Goal: Task Accomplishment & Management: Manage account settings

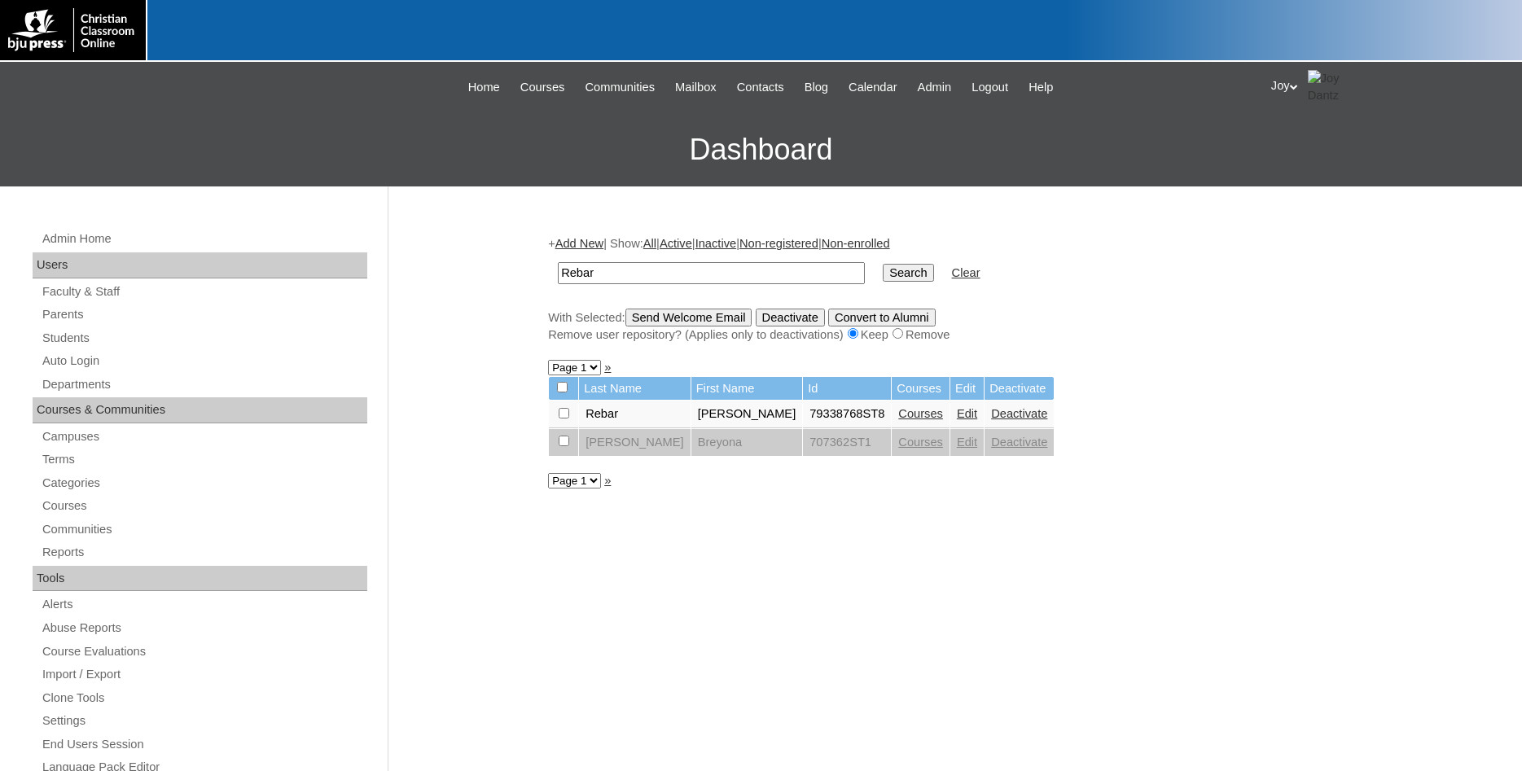
scroll to position [20, 0]
click at [55, 341] on link "Students" at bounding box center [204, 338] width 327 height 20
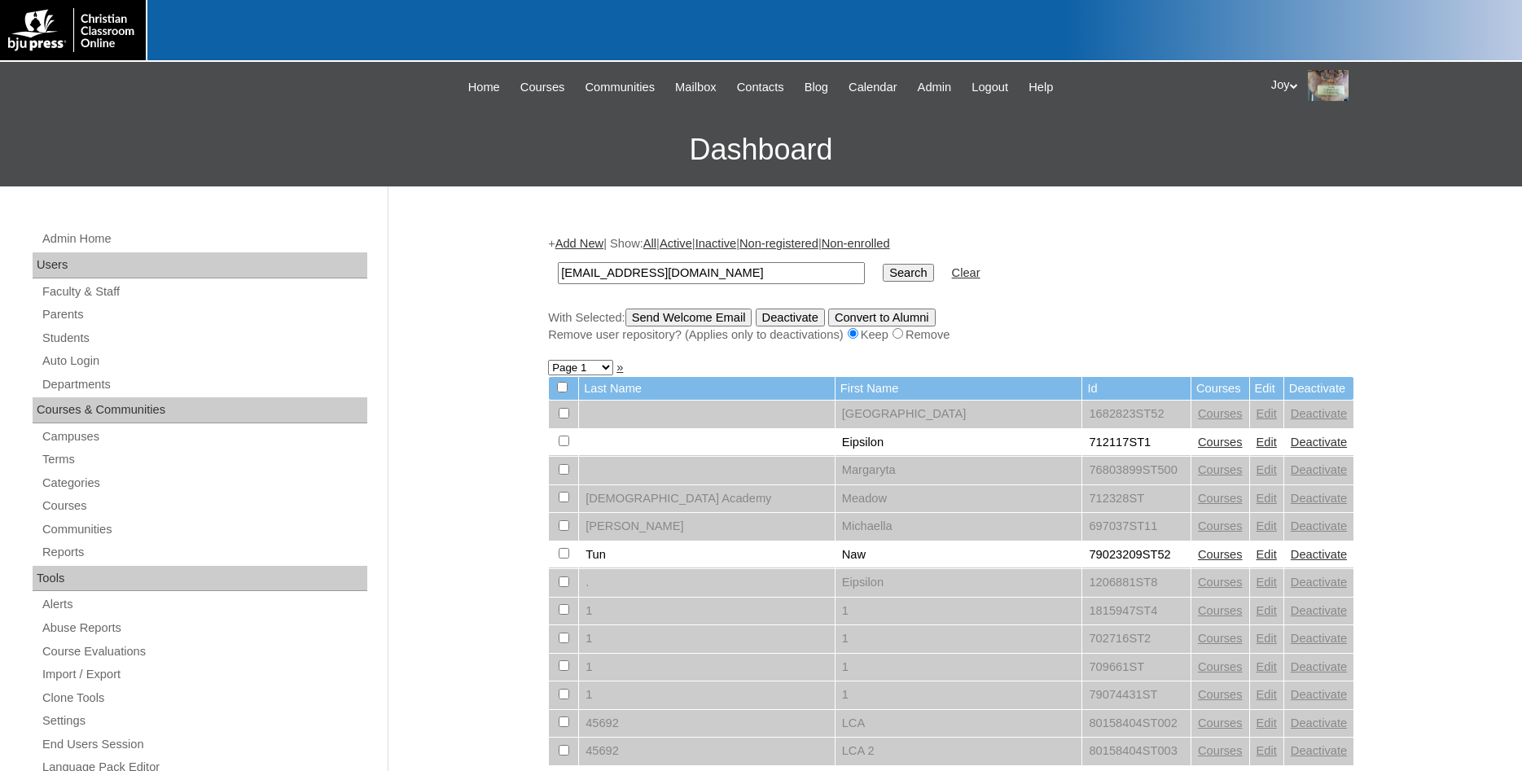
type input "agrimm@cbschool.org"
click at [898, 266] on input "Search" at bounding box center [908, 273] width 51 height 18
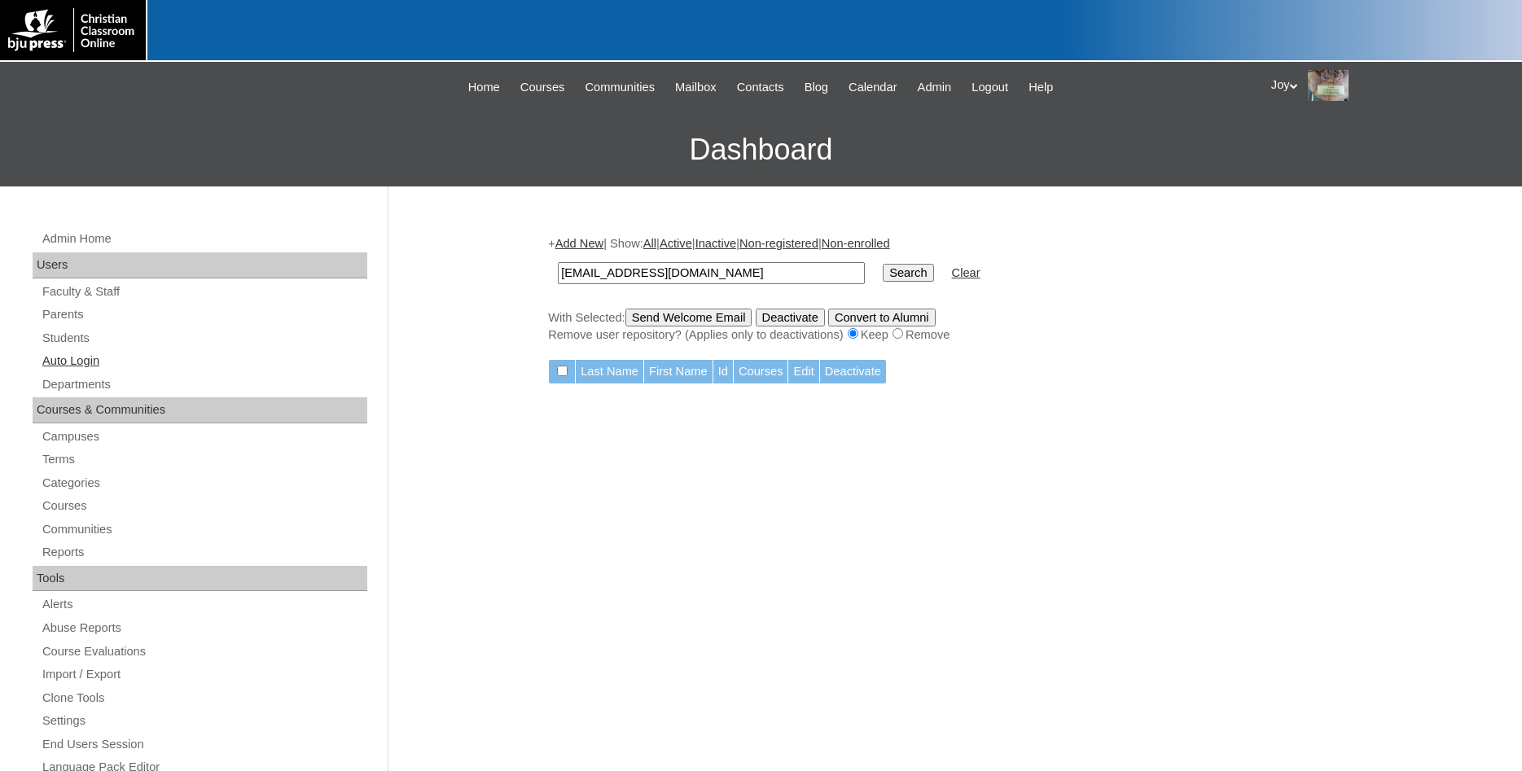
click at [65, 366] on link "Auto Login" at bounding box center [204, 361] width 327 height 20
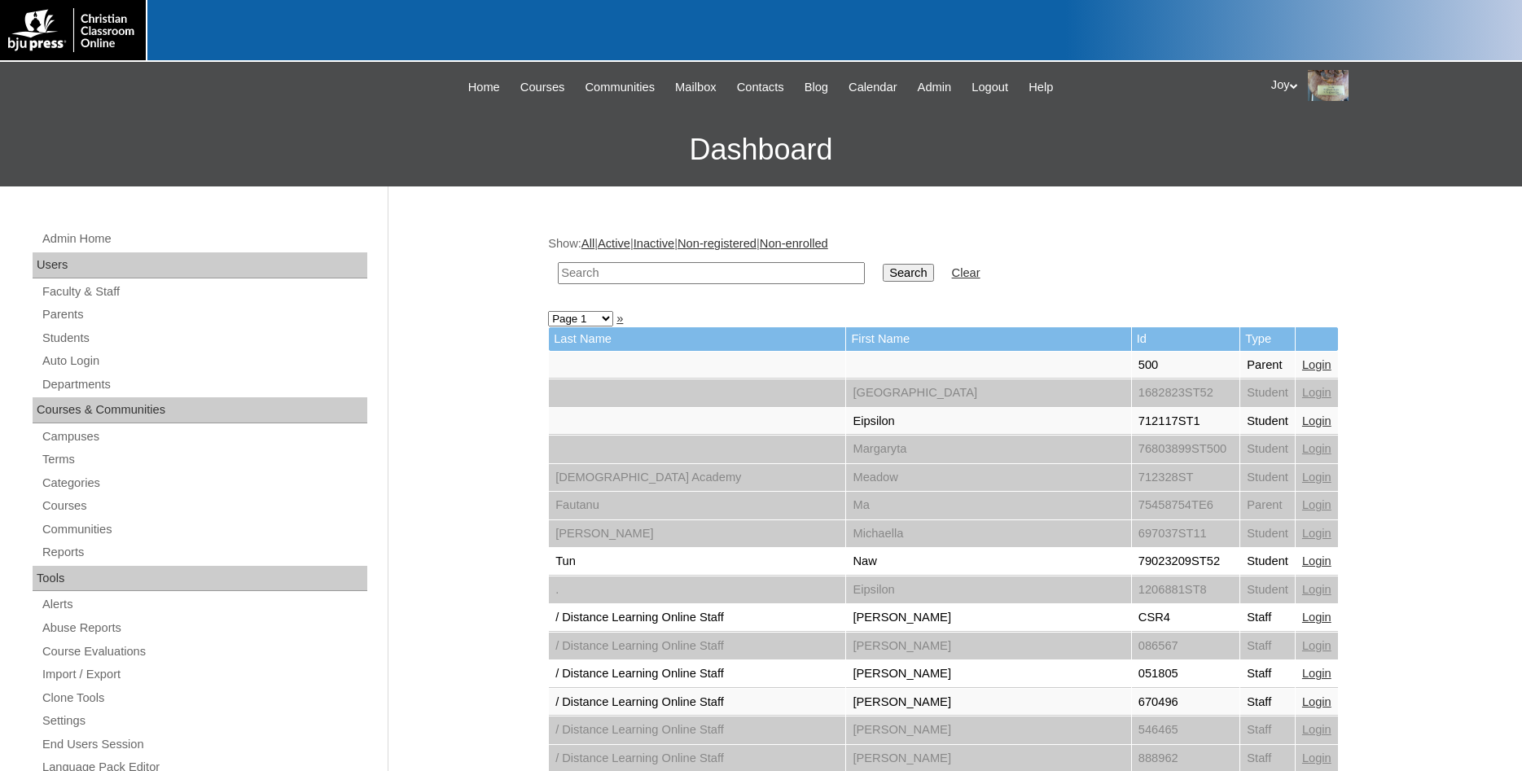
paste input "[EMAIL_ADDRESS][DOMAIN_NAME]"
type input "[EMAIL_ADDRESS][DOMAIN_NAME]"
click at [901, 266] on input "Search" at bounding box center [908, 273] width 51 height 18
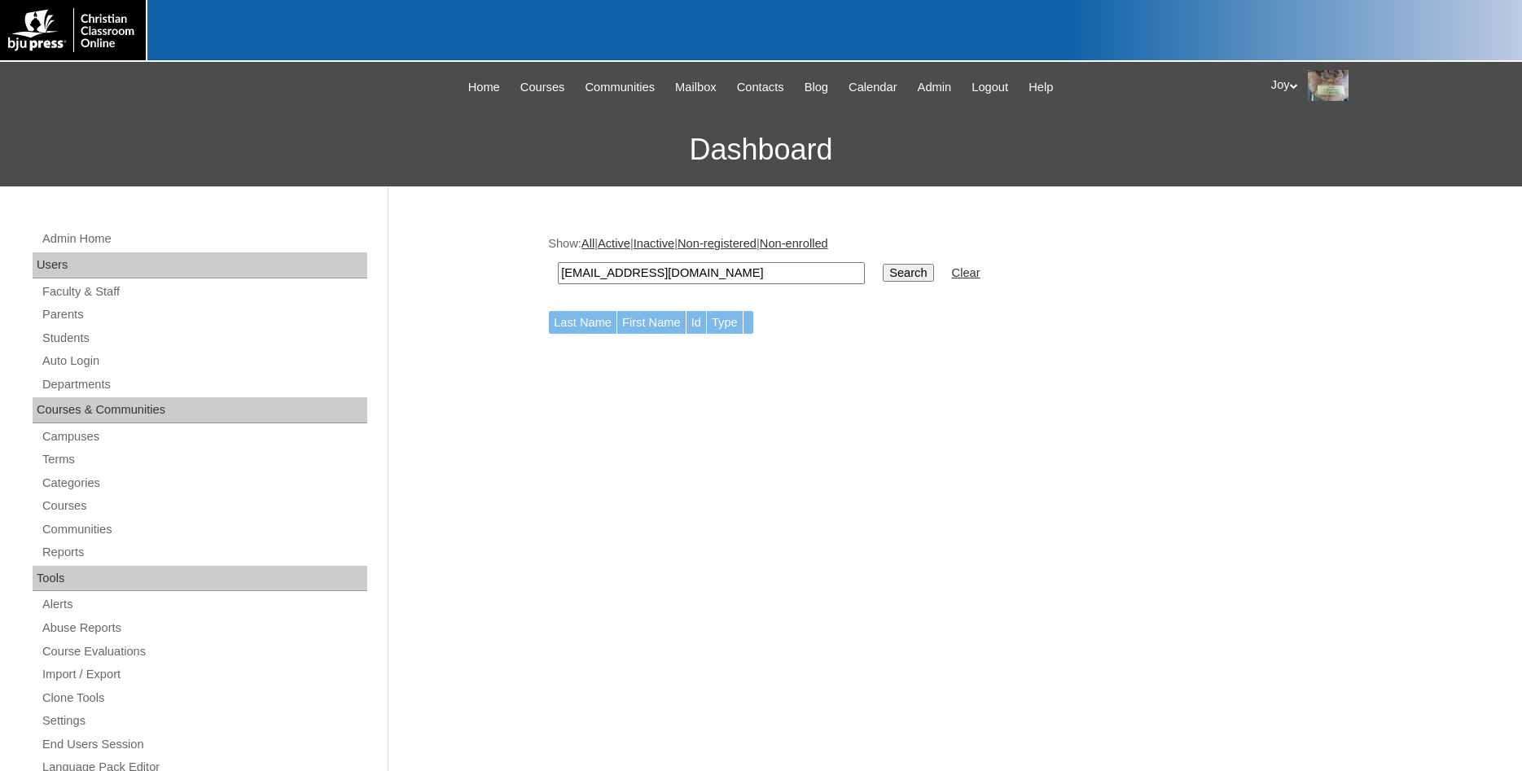
click at [883, 266] on input "Search" at bounding box center [908, 273] width 51 height 18
drag, startPoint x: 727, startPoint y: 274, endPoint x: 331, endPoint y: 292, distance: 397.1
click at [558, 284] on input "agrimm@cbschool.org" at bounding box center [711, 273] width 307 height 22
type input "[PERSON_NAME]"
click at [883, 264] on input "Search" at bounding box center [908, 273] width 51 height 18
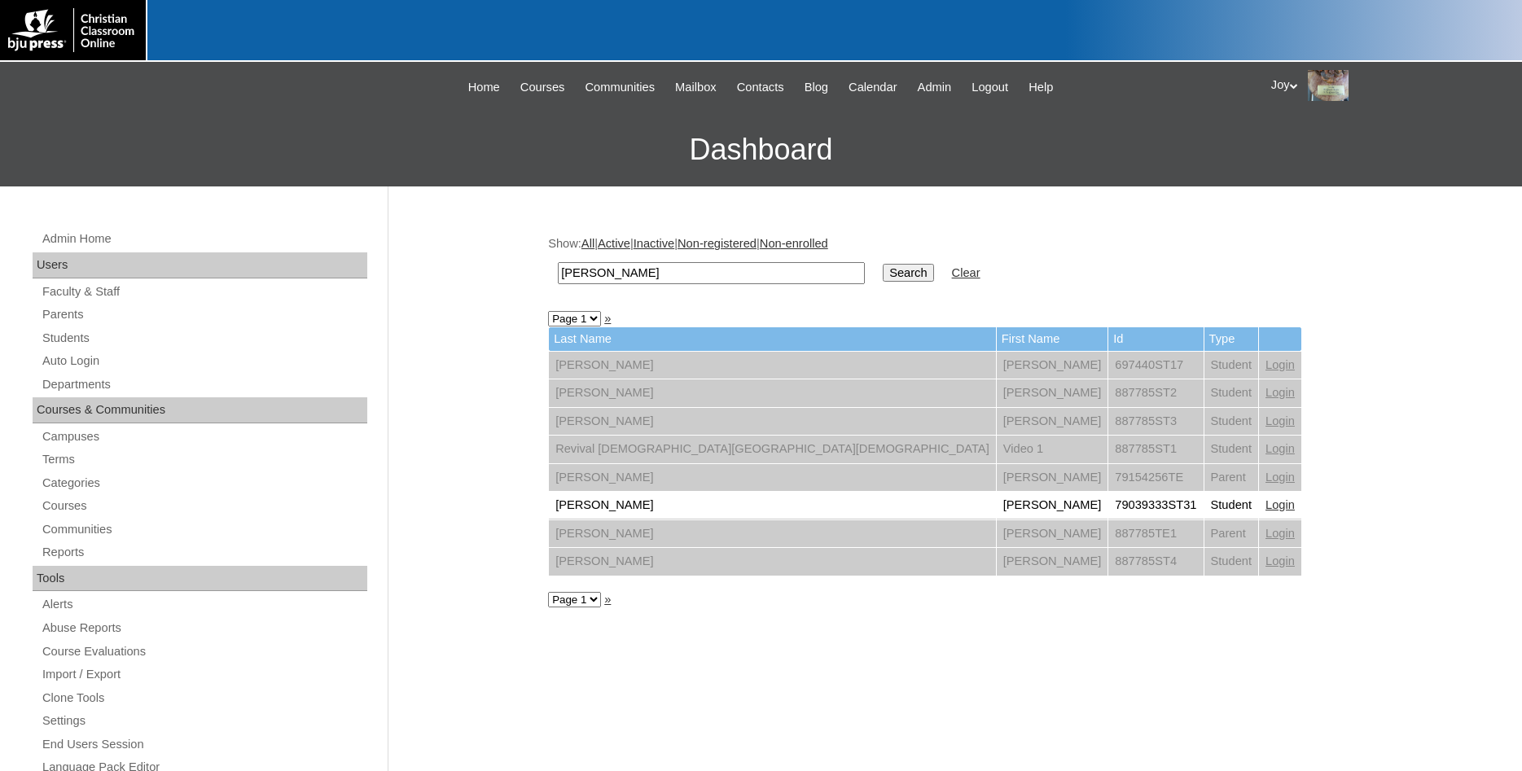
click at [691, 277] on input "[PERSON_NAME]" at bounding box center [711, 273] width 307 height 22
click at [59, 363] on link "Auto Login" at bounding box center [204, 361] width 327 height 20
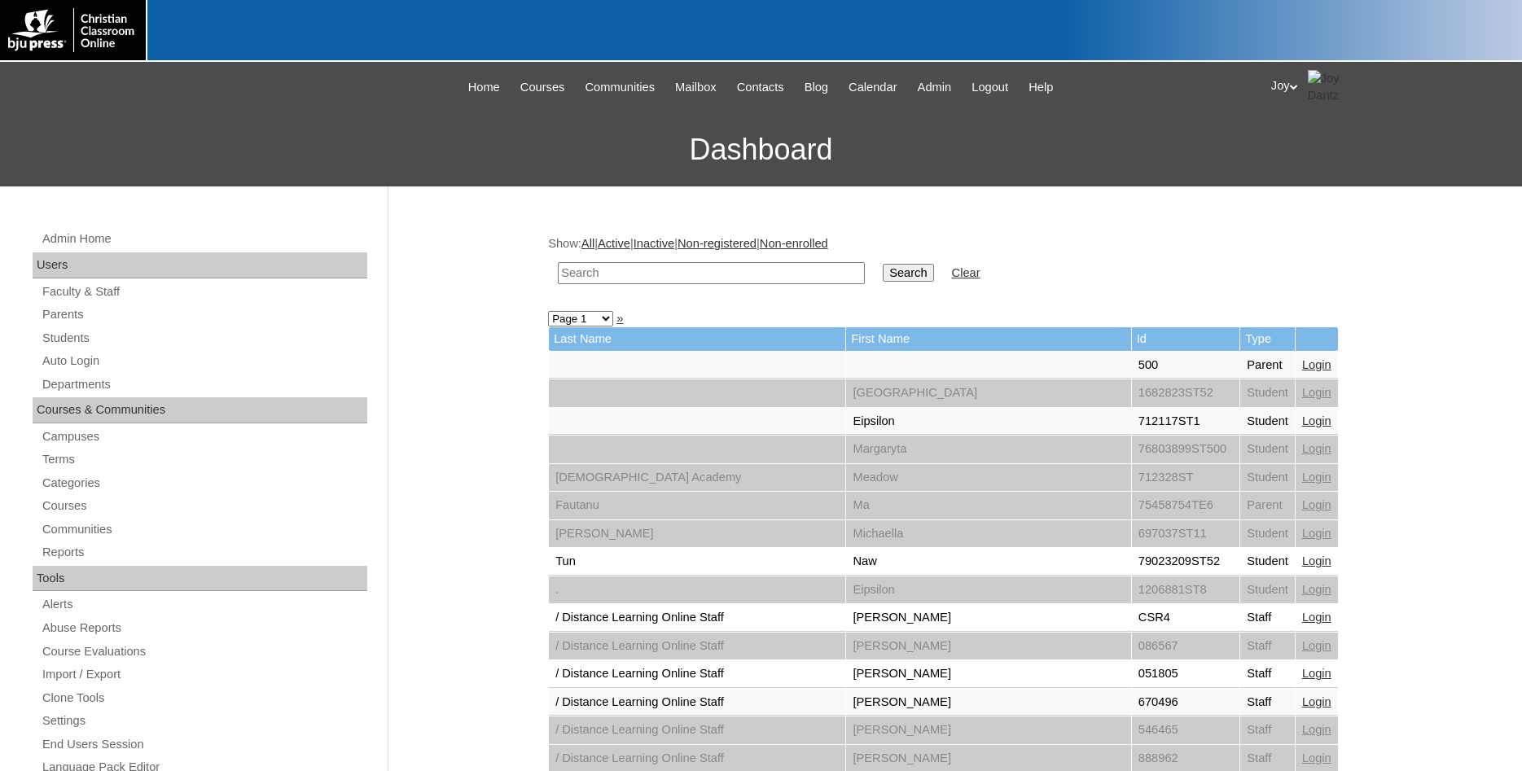
click at [661, 270] on input "text" at bounding box center [711, 273] width 307 height 22
type input "1278128"
click at [883, 264] on input "Search" at bounding box center [908, 273] width 51 height 18
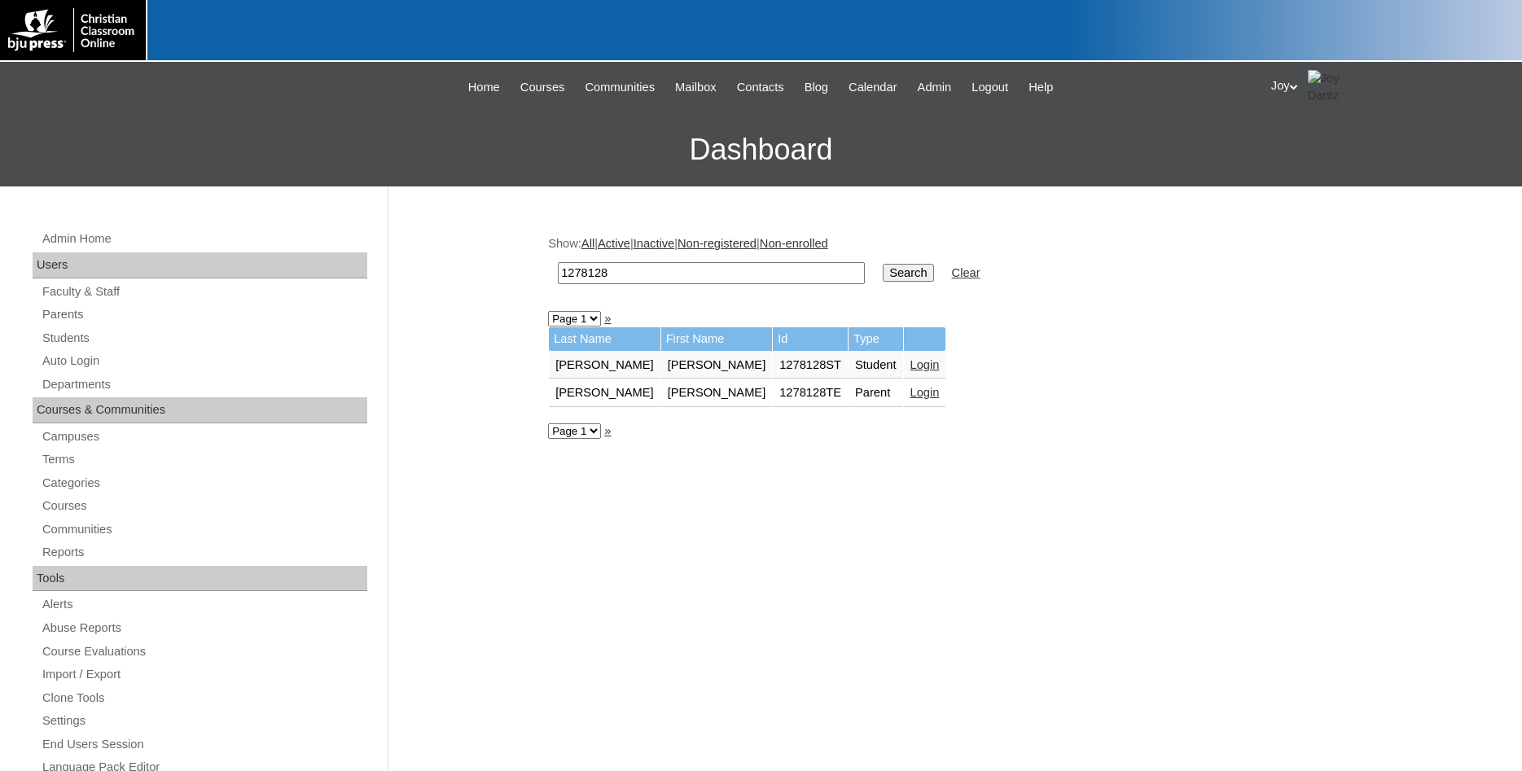
click at [911, 394] on link "Login" at bounding box center [925, 392] width 29 height 13
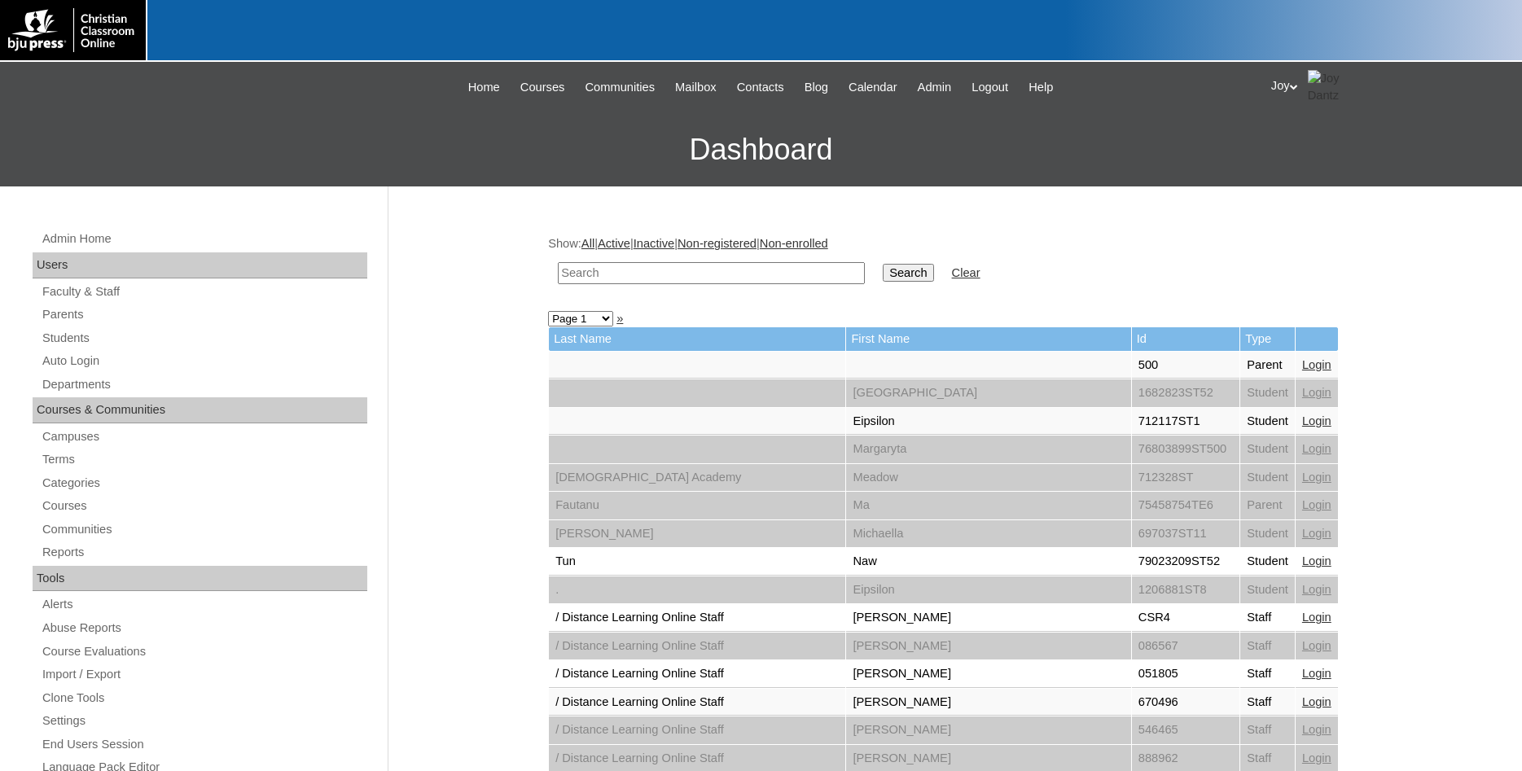
click at [622, 274] on input "text" at bounding box center [711, 273] width 307 height 22
click at [56, 355] on link "Auto Login" at bounding box center [204, 361] width 327 height 20
drag, startPoint x: 730, startPoint y: 277, endPoint x: 719, endPoint y: 296, distance: 22.2
click at [731, 284] on input "text" at bounding box center [711, 273] width 307 height 22
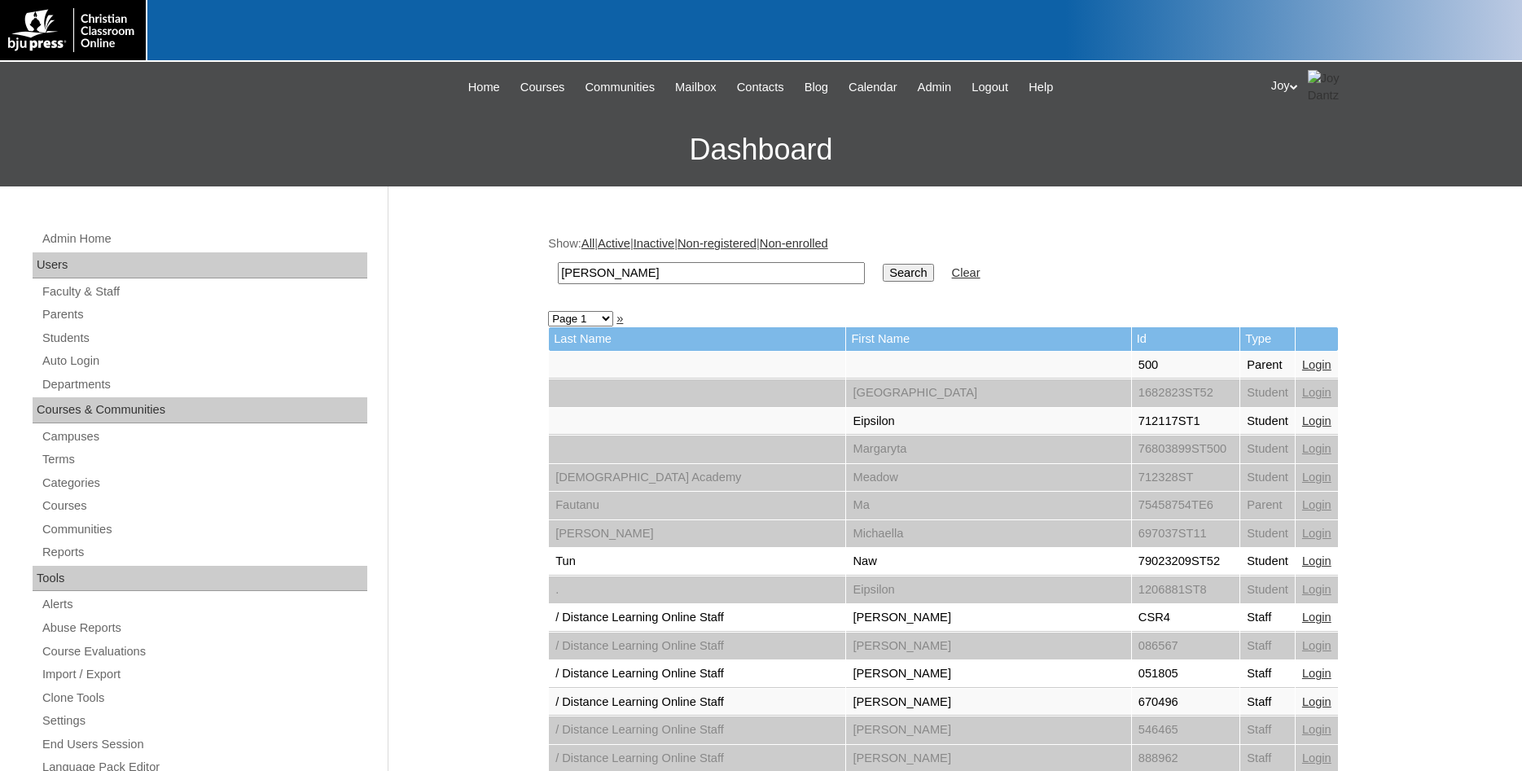
type input "Grimm"
click at [883, 264] on input "Search" at bounding box center [908, 273] width 51 height 18
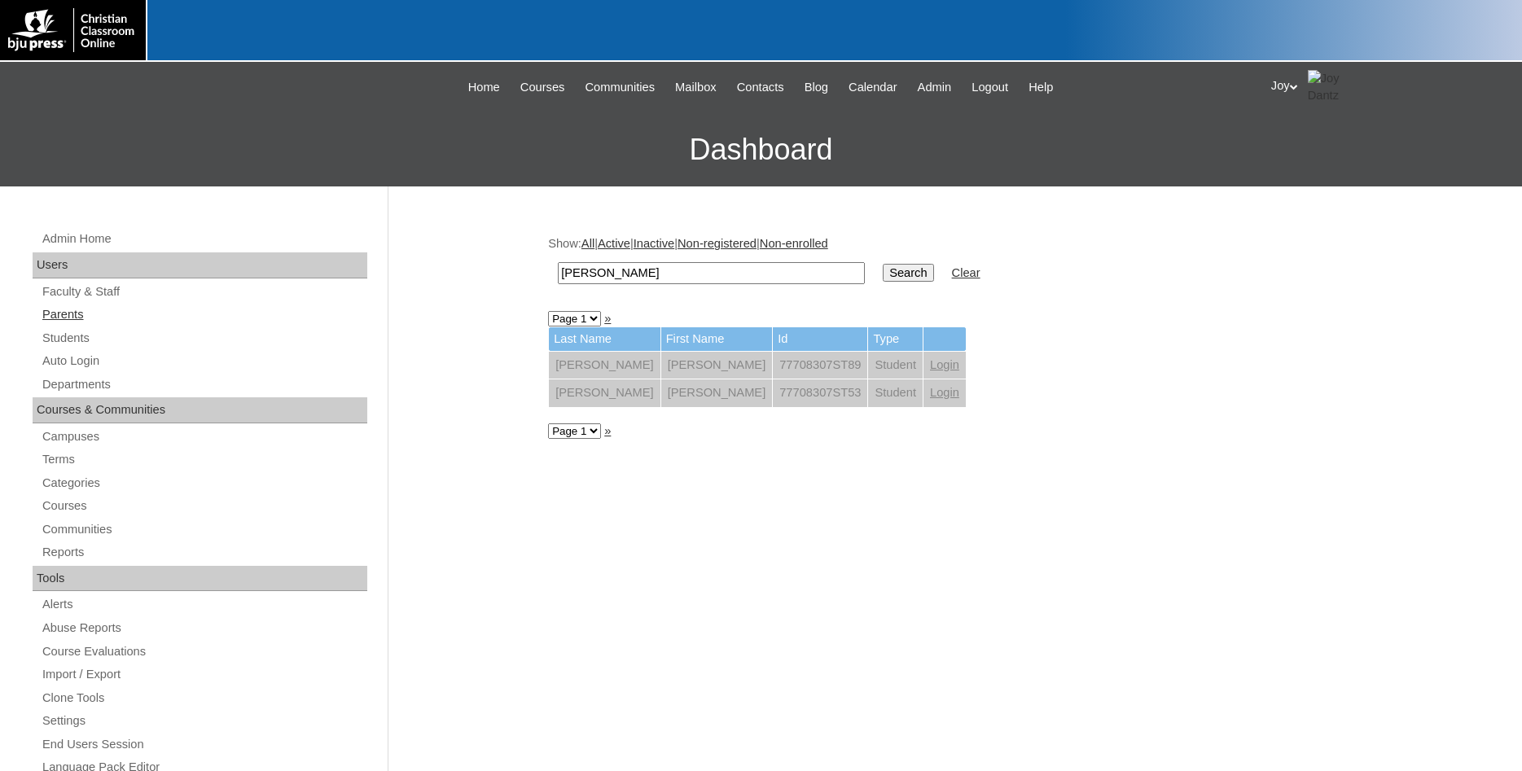
click at [64, 309] on link "Parents" at bounding box center [204, 315] width 327 height 20
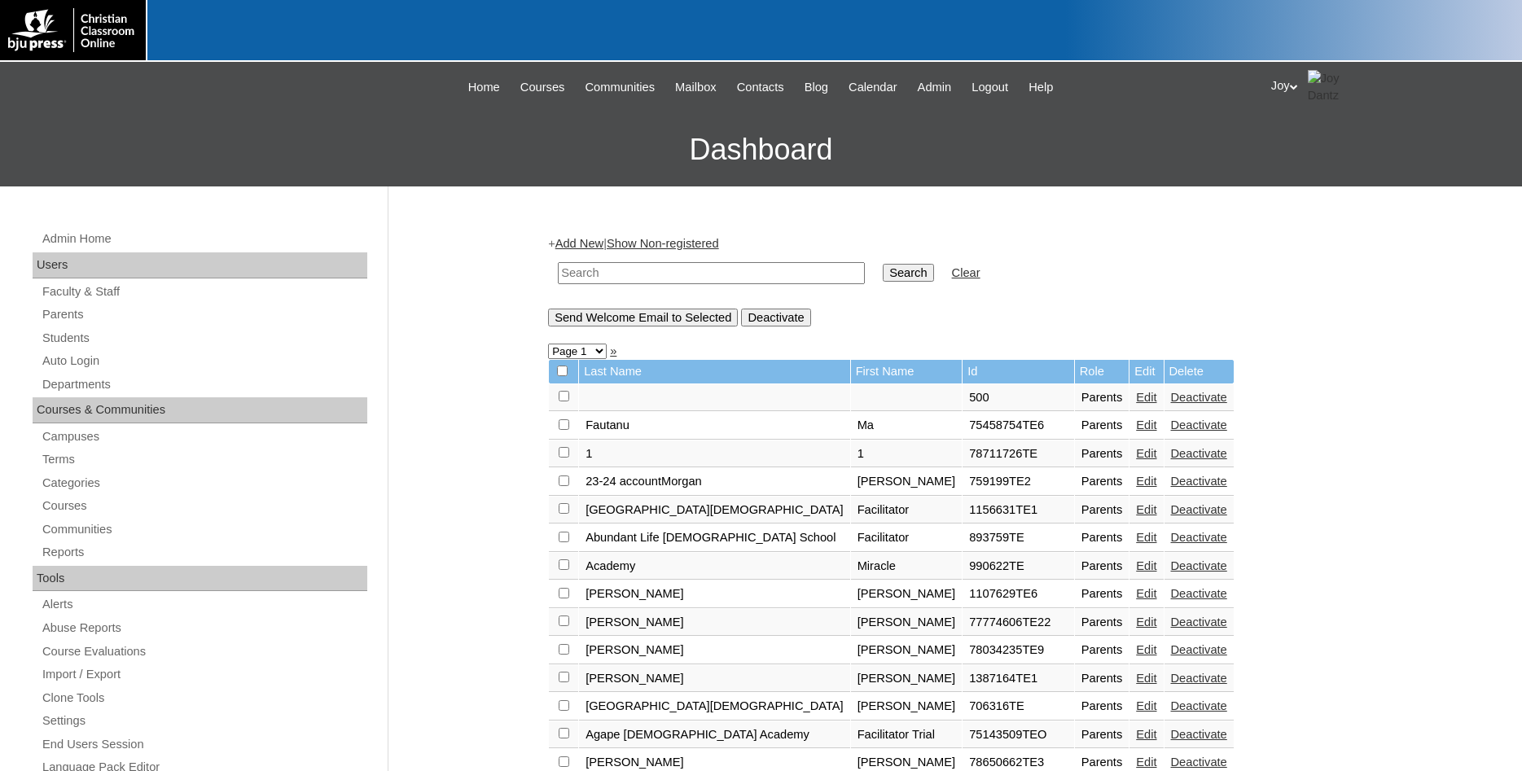
drag, startPoint x: 674, startPoint y: 274, endPoint x: 667, endPoint y: 287, distance: 14.6
paste input "[GEOGRAPHIC_DATA][DEMOGRAPHIC_DATA]"
type input "[GEOGRAPHIC_DATA][DEMOGRAPHIC_DATA]"
click at [883, 269] on input "Search" at bounding box center [908, 273] width 51 height 18
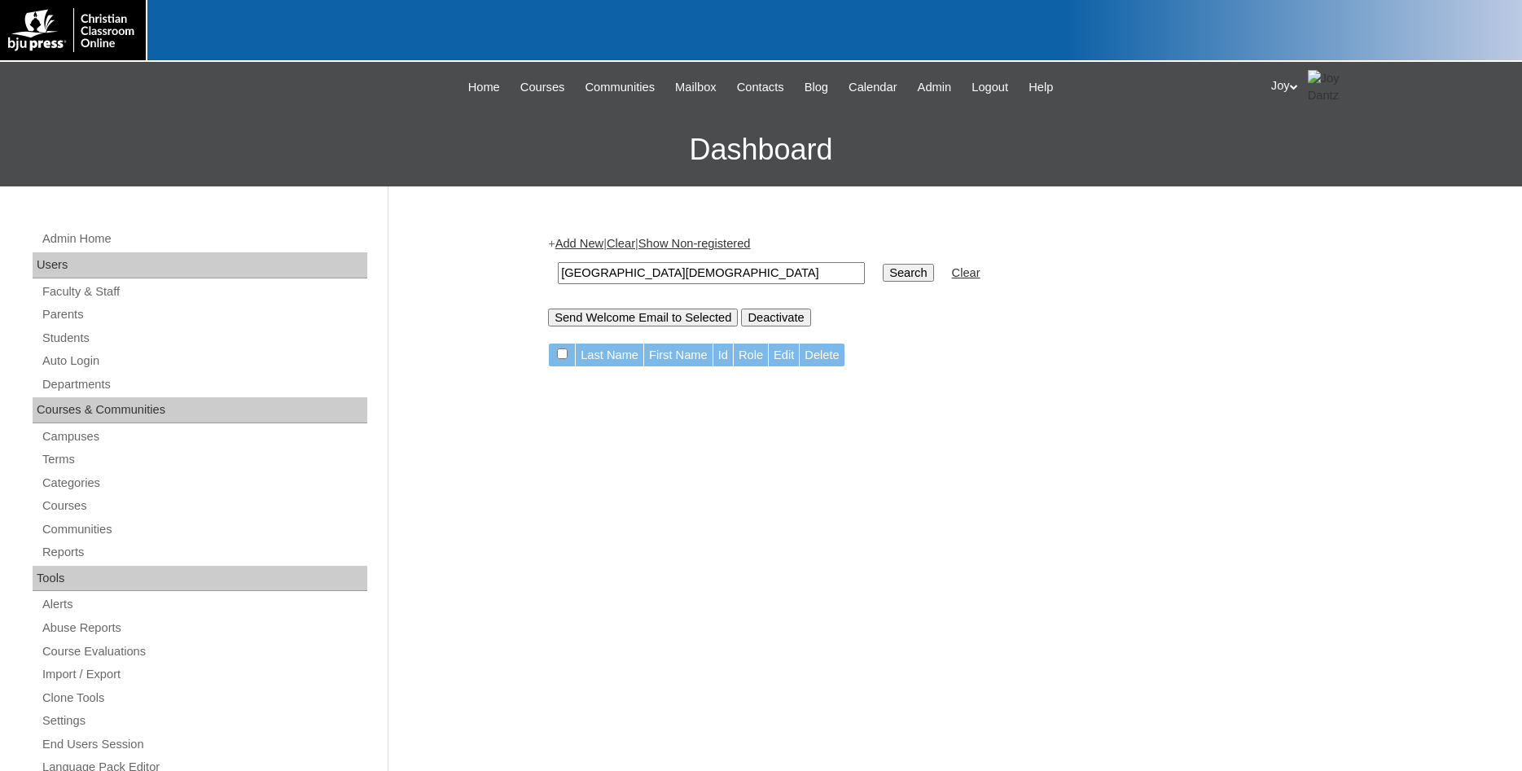
click at [105, 351] on div "Admin Home Users Faculty & Staff Parents Students Auto Login Departments Course…" at bounding box center [201, 755] width 355 height 1053
click at [86, 348] on link "Students" at bounding box center [204, 338] width 327 height 20
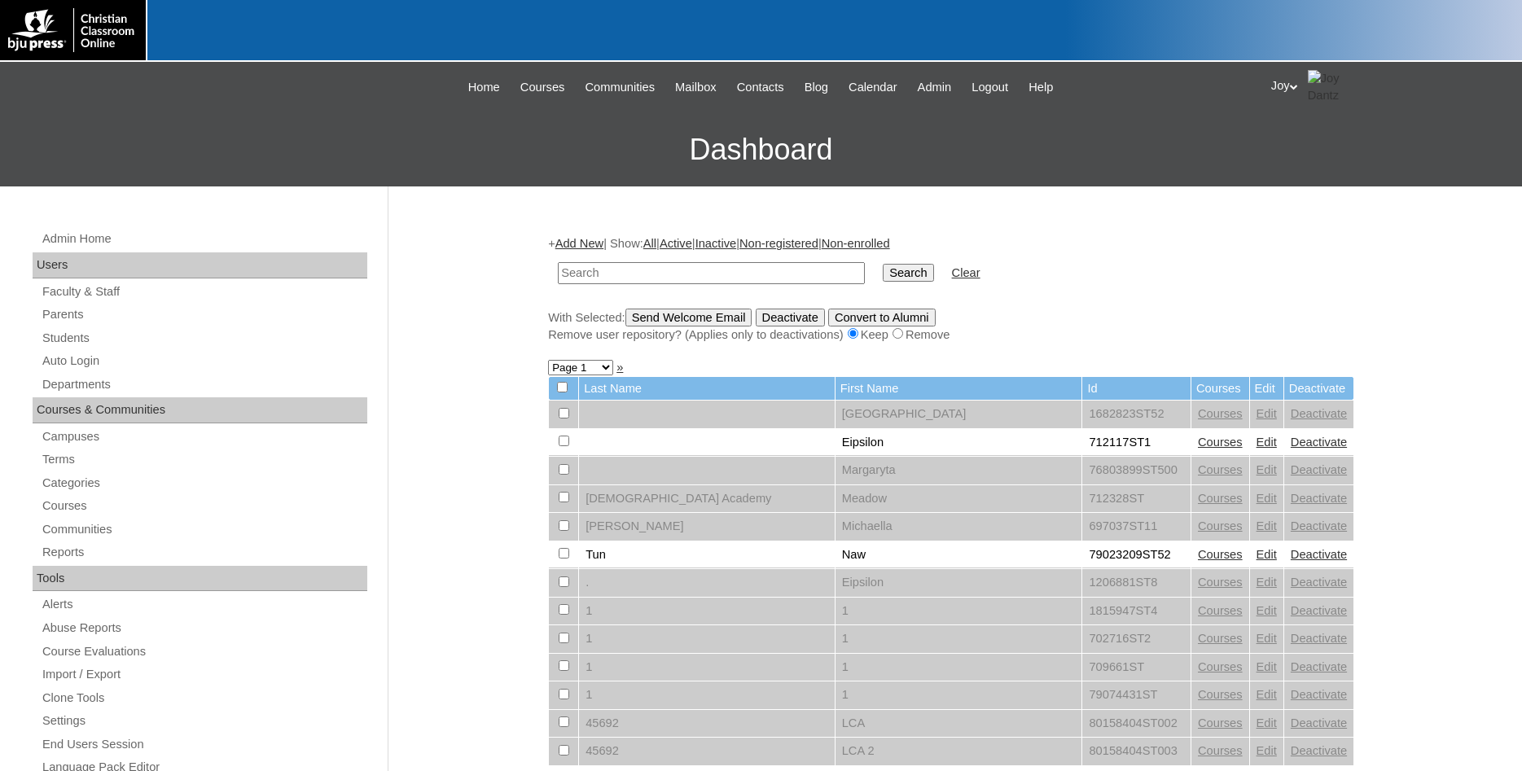
click at [676, 270] on input "text" at bounding box center [711, 273] width 307 height 22
type input "inside out"
click at [883, 264] on input "Search" at bounding box center [908, 273] width 51 height 18
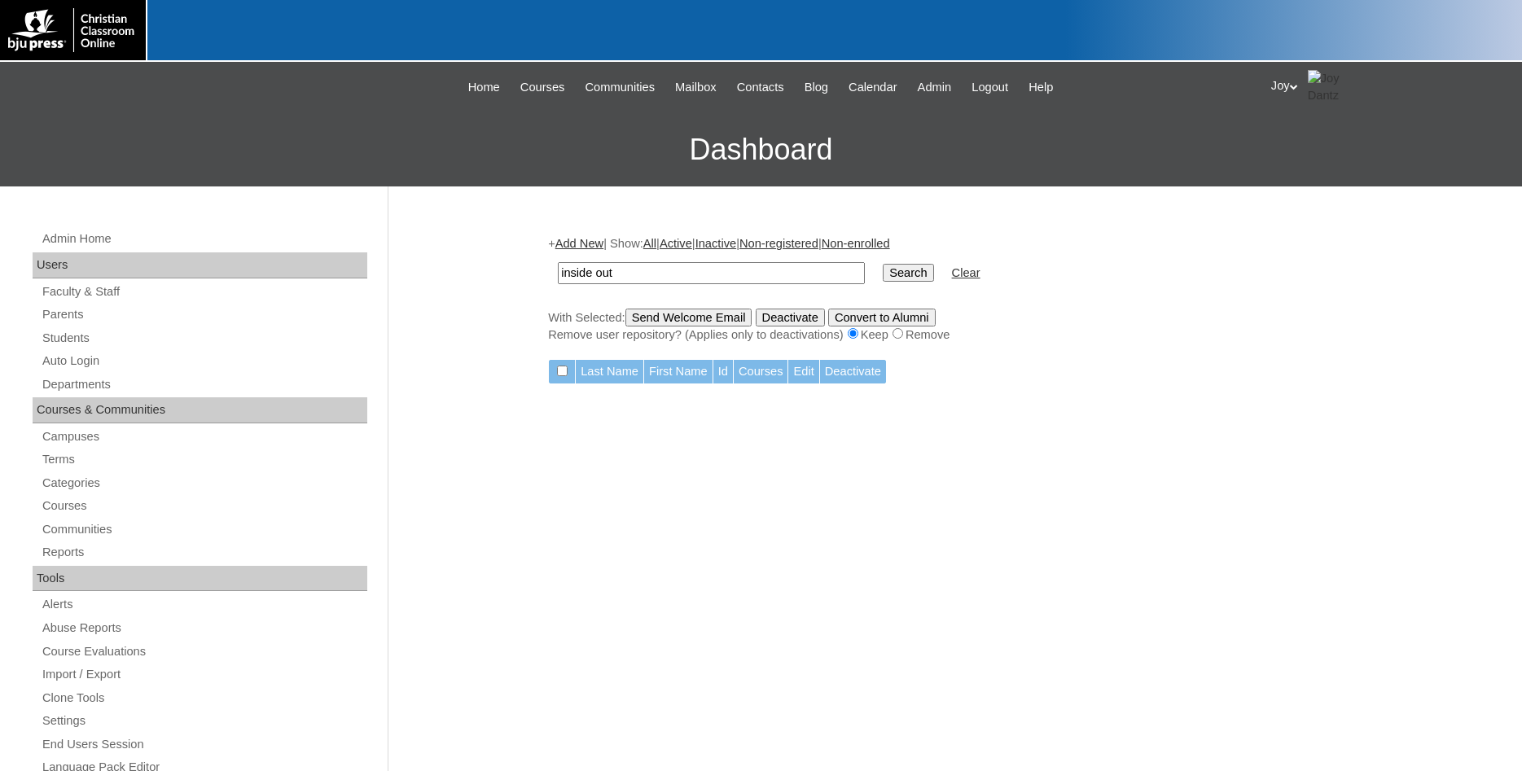
drag, startPoint x: 0, startPoint y: 0, endPoint x: 658, endPoint y: 268, distance: 710.6
click at [658, 268] on input "inside out" at bounding box center [711, 273] width 307 height 22
drag, startPoint x: 648, startPoint y: 277, endPoint x: 204, endPoint y: 224, distance: 447.1
click at [558, 262] on input "inside out" at bounding box center [711, 273] width 307 height 22
type input "Example"
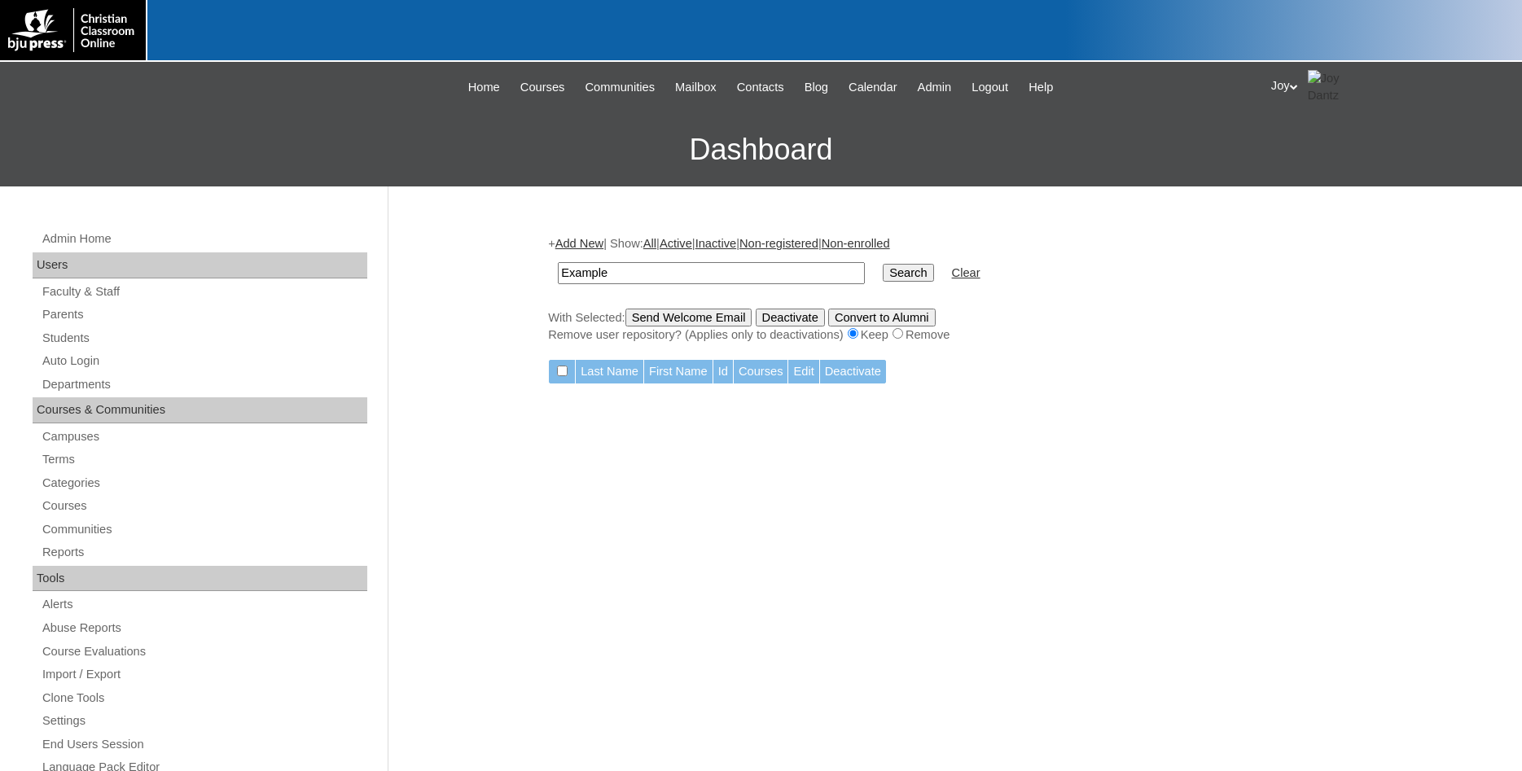
click at [883, 264] on input "Search" at bounding box center [908, 273] width 51 height 18
click at [887, 281] on input "Search" at bounding box center [908, 273] width 51 height 18
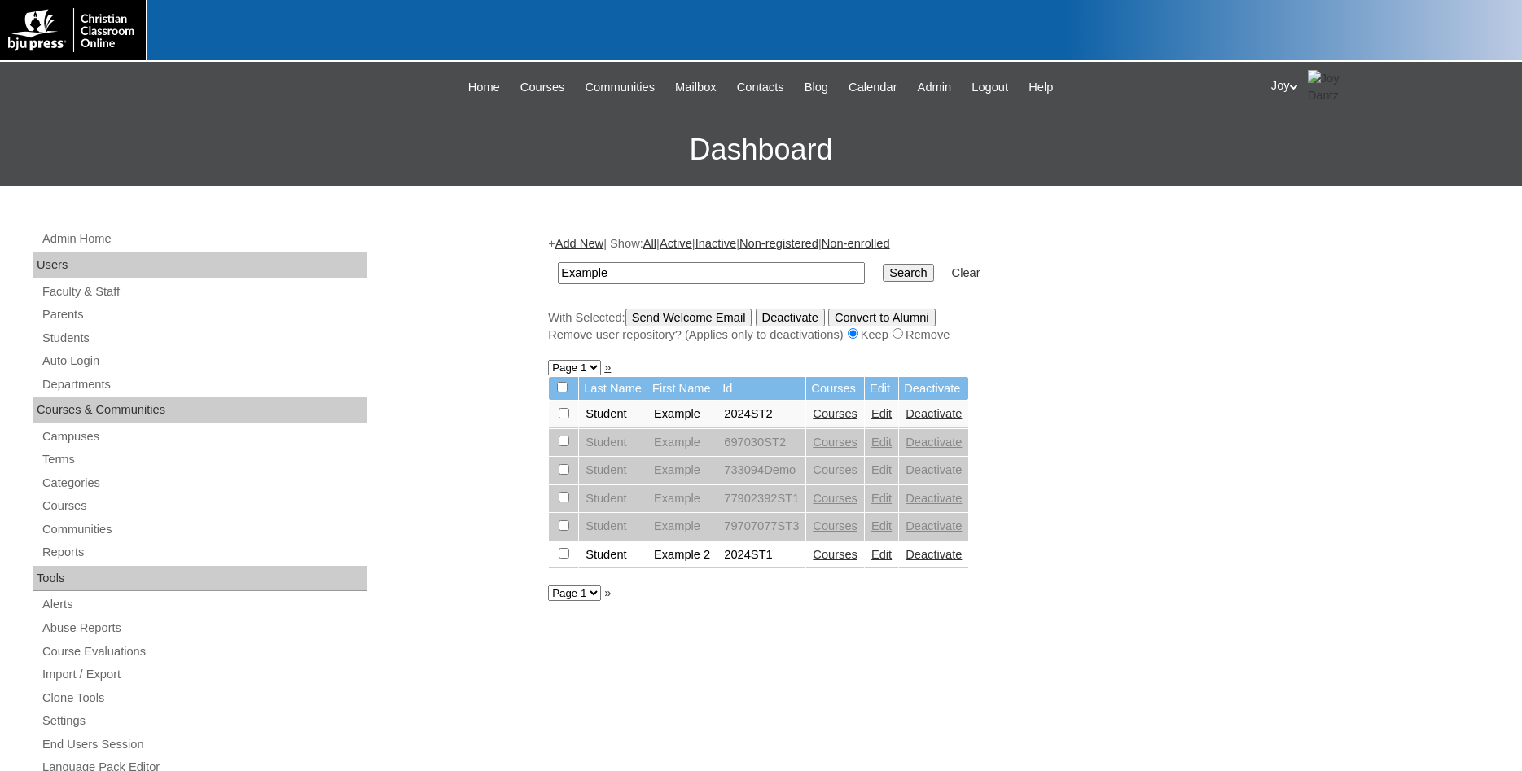
click at [854, 561] on link "Courses" at bounding box center [835, 554] width 45 height 13
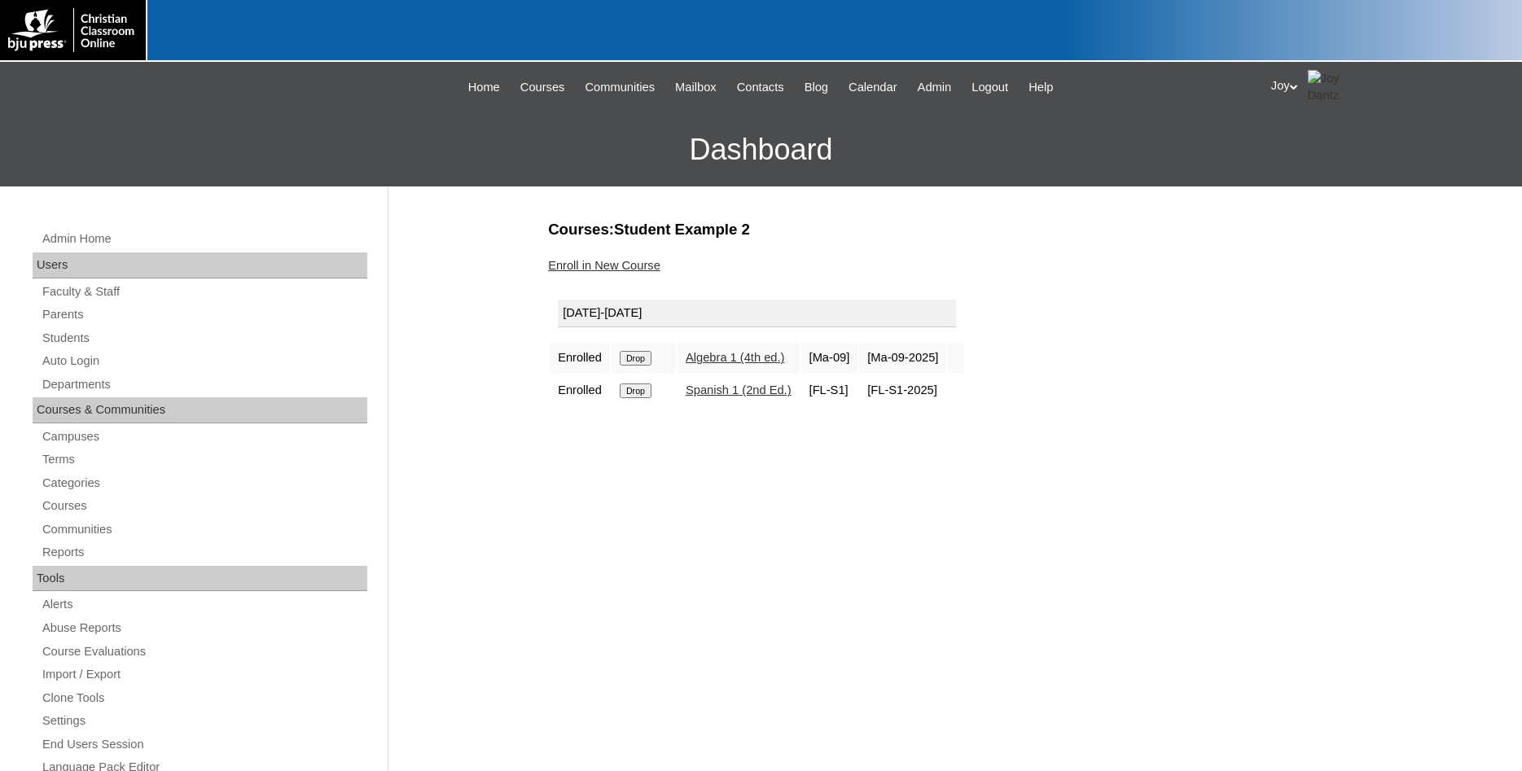
click at [595, 268] on link "Enroll in New Course" at bounding box center [604, 265] width 112 height 13
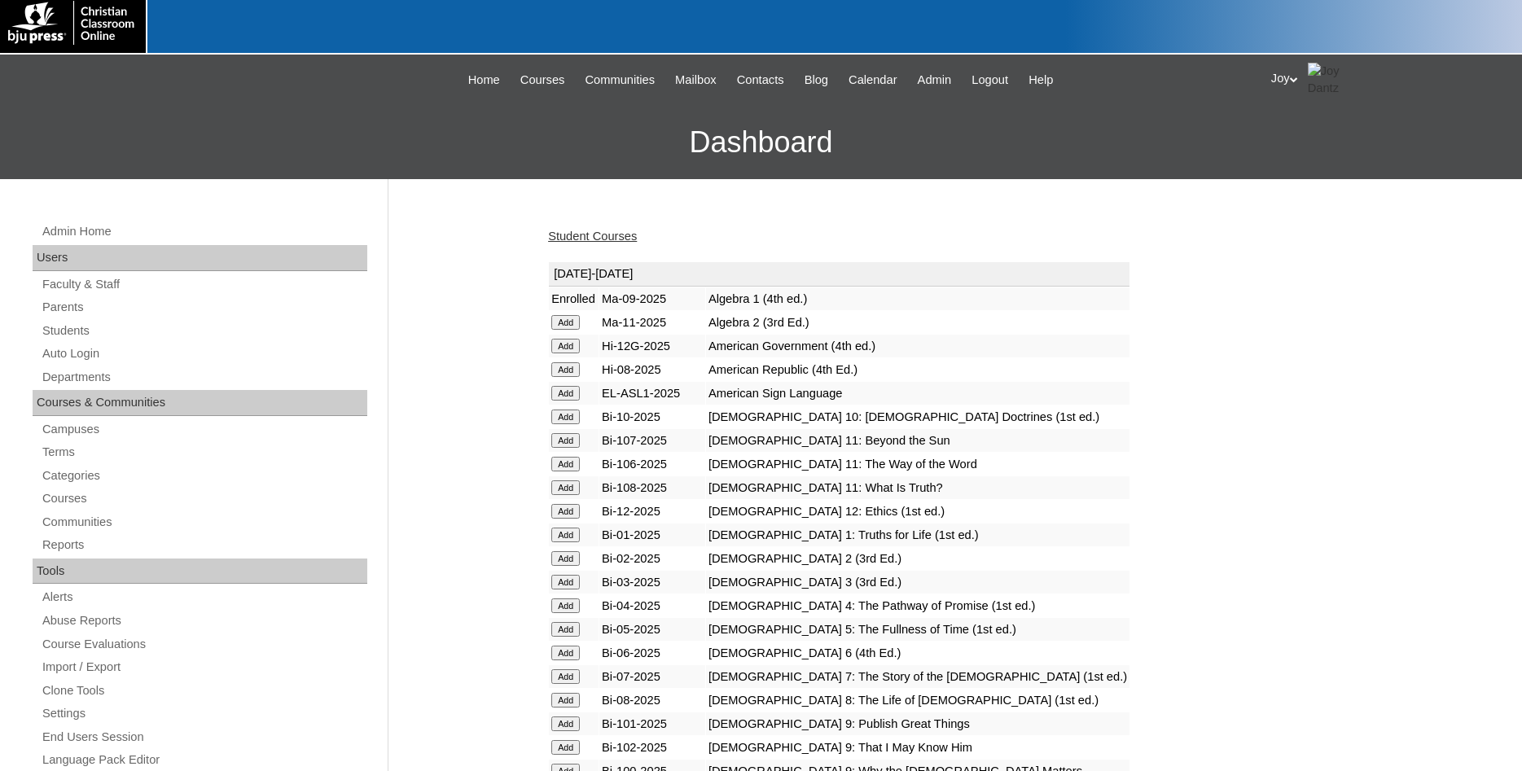
scroll to position [332, 0]
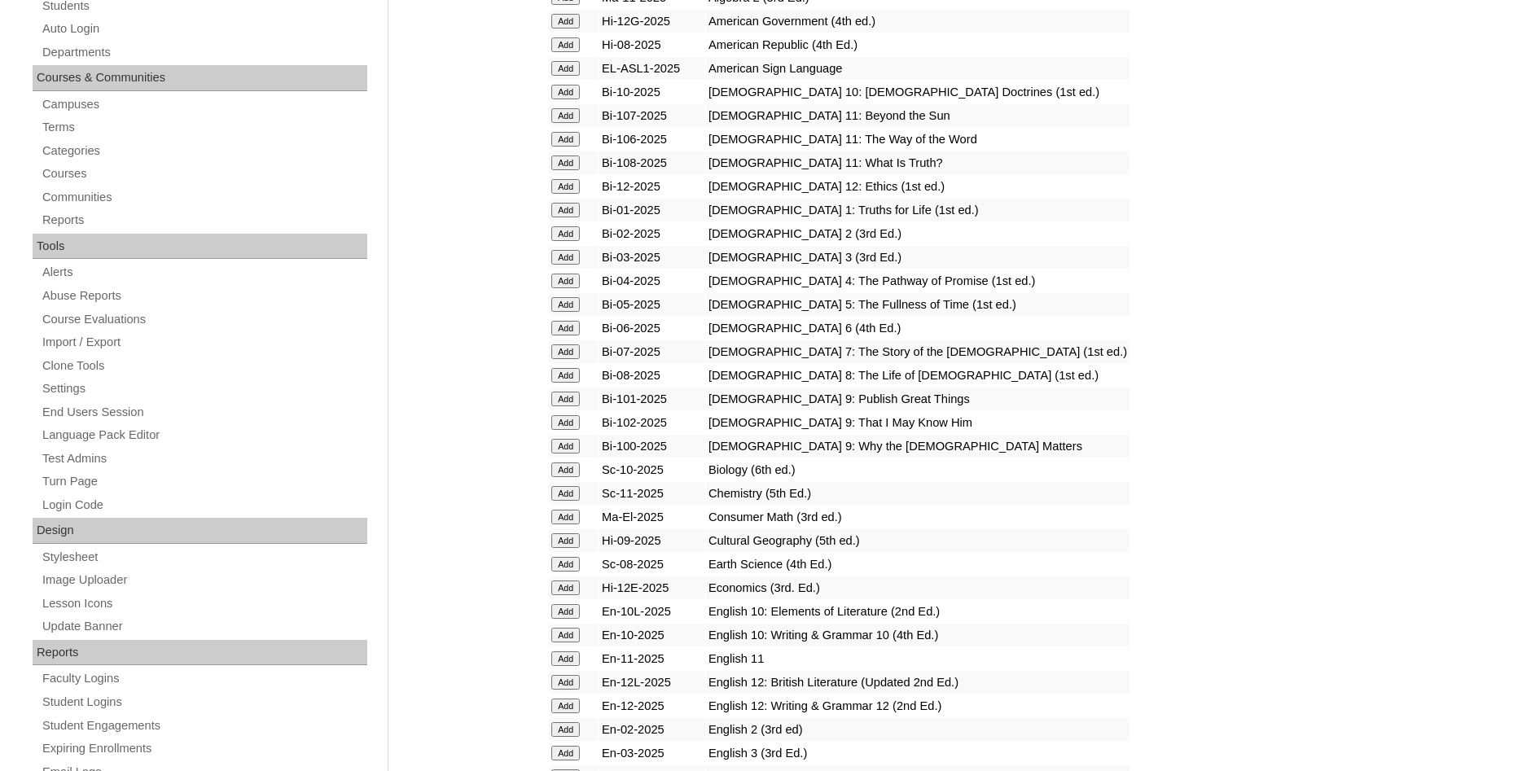
click at [569, 477] on input "Add" at bounding box center [565, 470] width 29 height 15
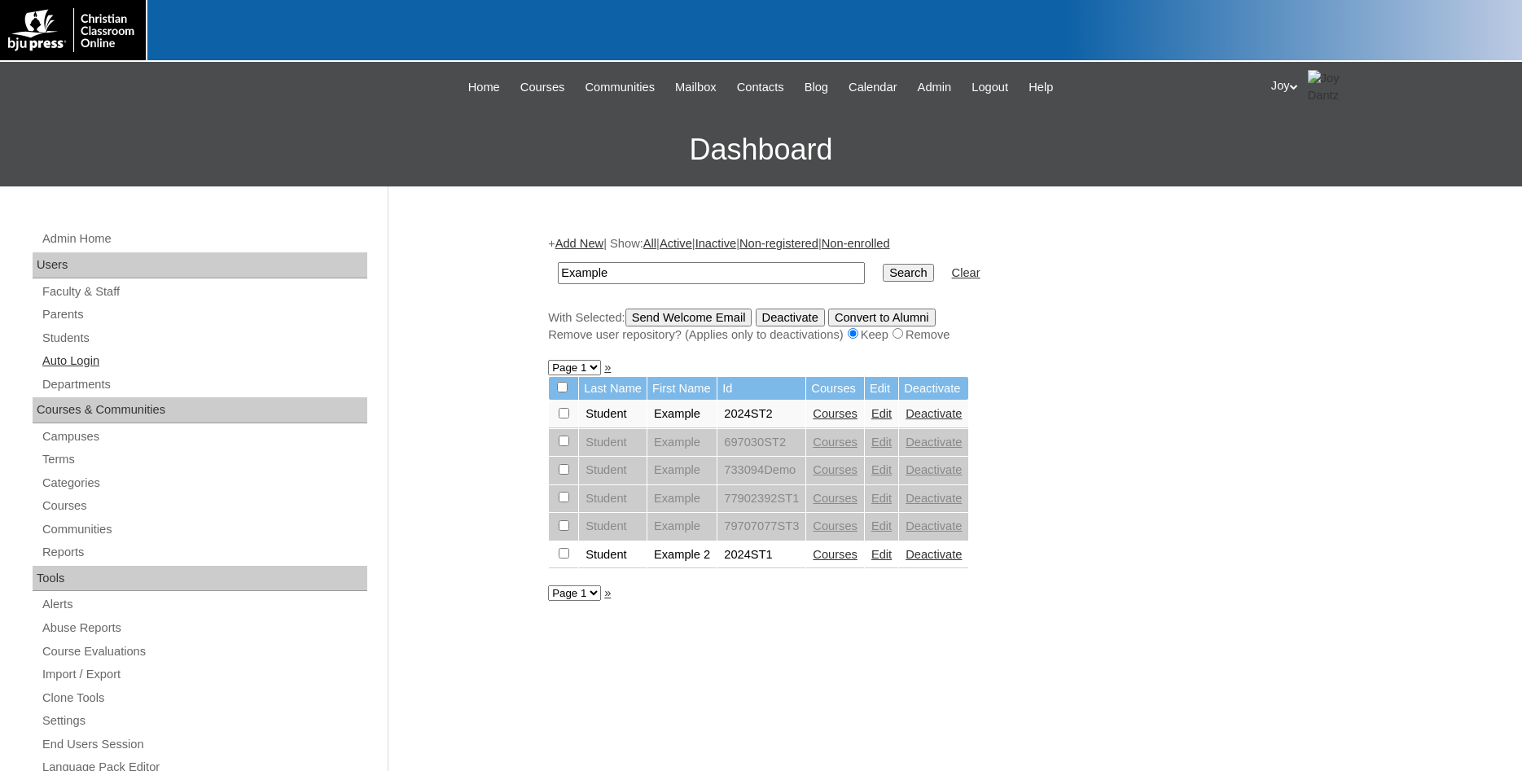
click at [42, 364] on link "Auto Login" at bounding box center [204, 361] width 327 height 20
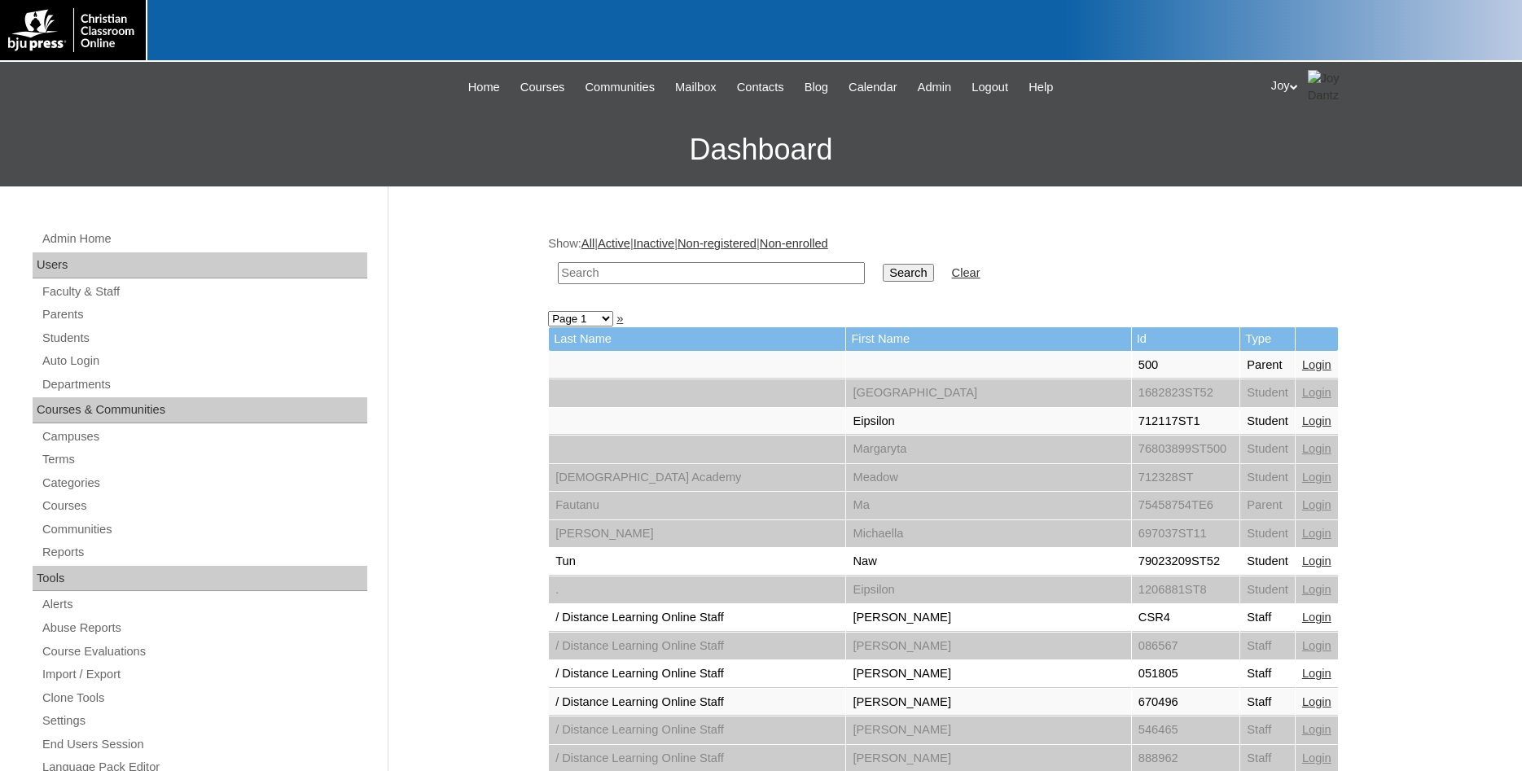
paste input "[GEOGRAPHIC_DATA][DEMOGRAPHIC_DATA]"
drag, startPoint x: 785, startPoint y: 274, endPoint x: 267, endPoint y: 247, distance: 518.7
click at [558, 262] on input "[GEOGRAPHIC_DATA][DEMOGRAPHIC_DATA]" at bounding box center [711, 273] width 307 height 22
type input "iNSIDE"
click at [894, 278] on input "Search" at bounding box center [908, 273] width 51 height 18
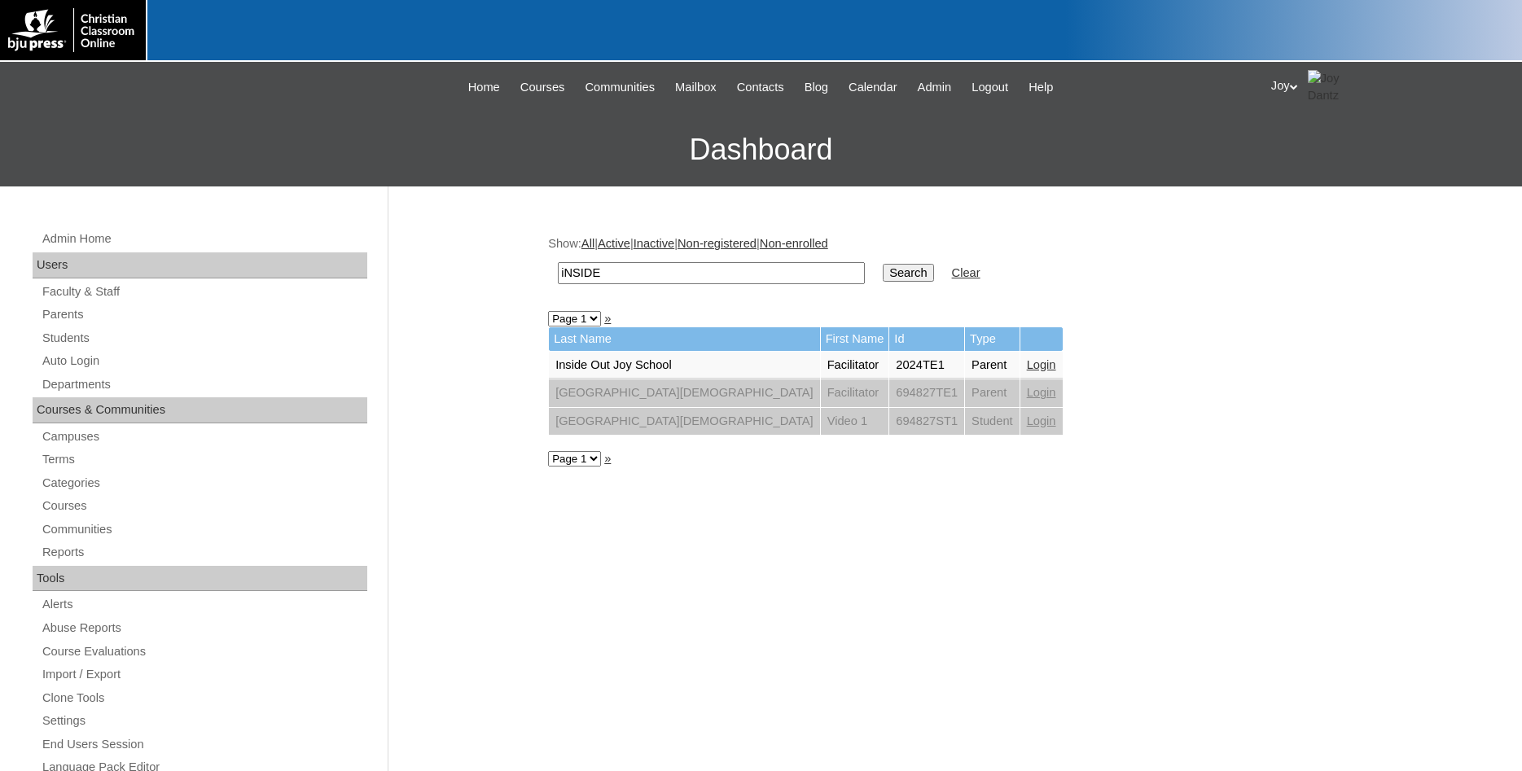
click at [1027, 367] on link "Login" at bounding box center [1041, 364] width 29 height 13
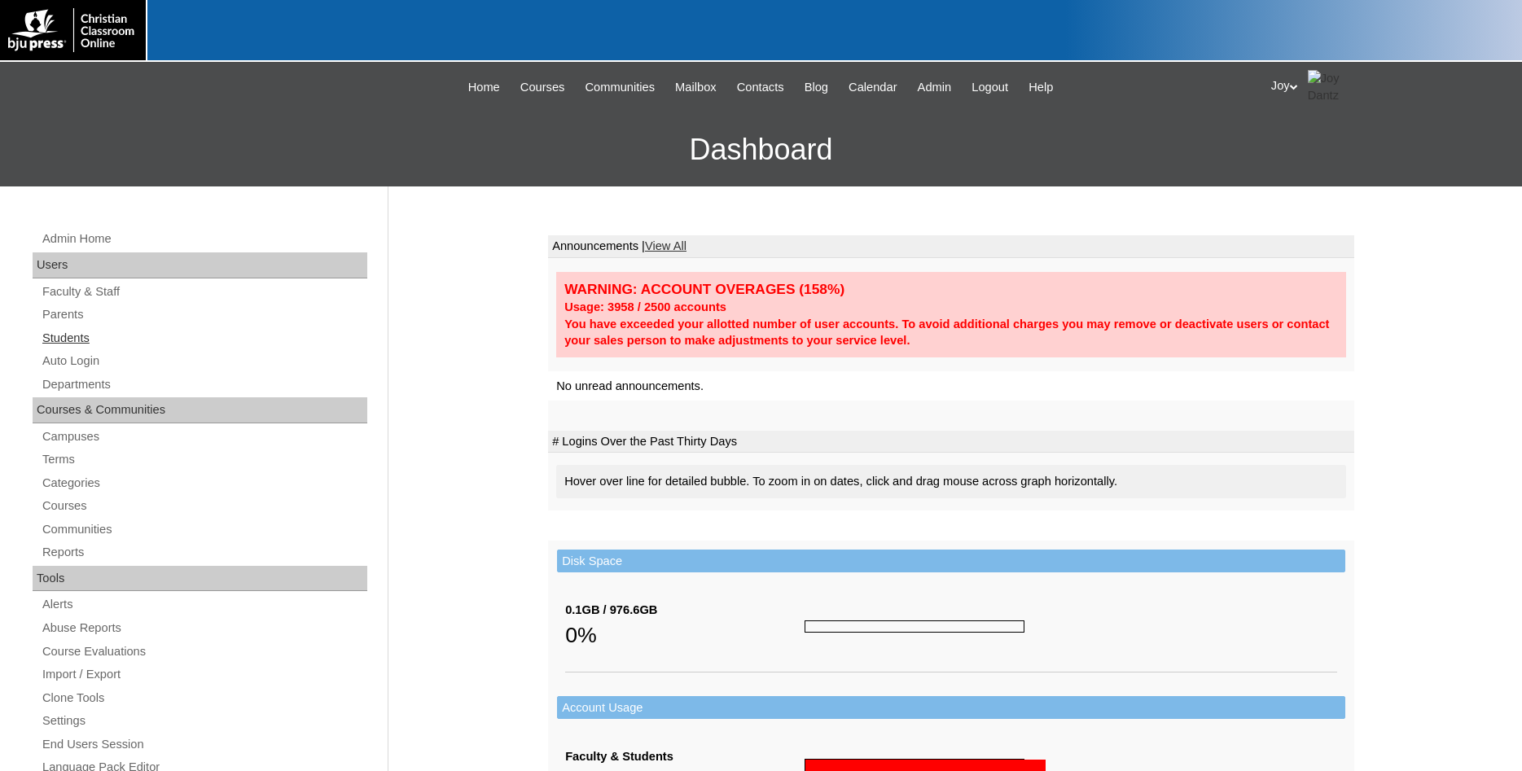
click at [70, 339] on link "Students" at bounding box center [204, 338] width 327 height 20
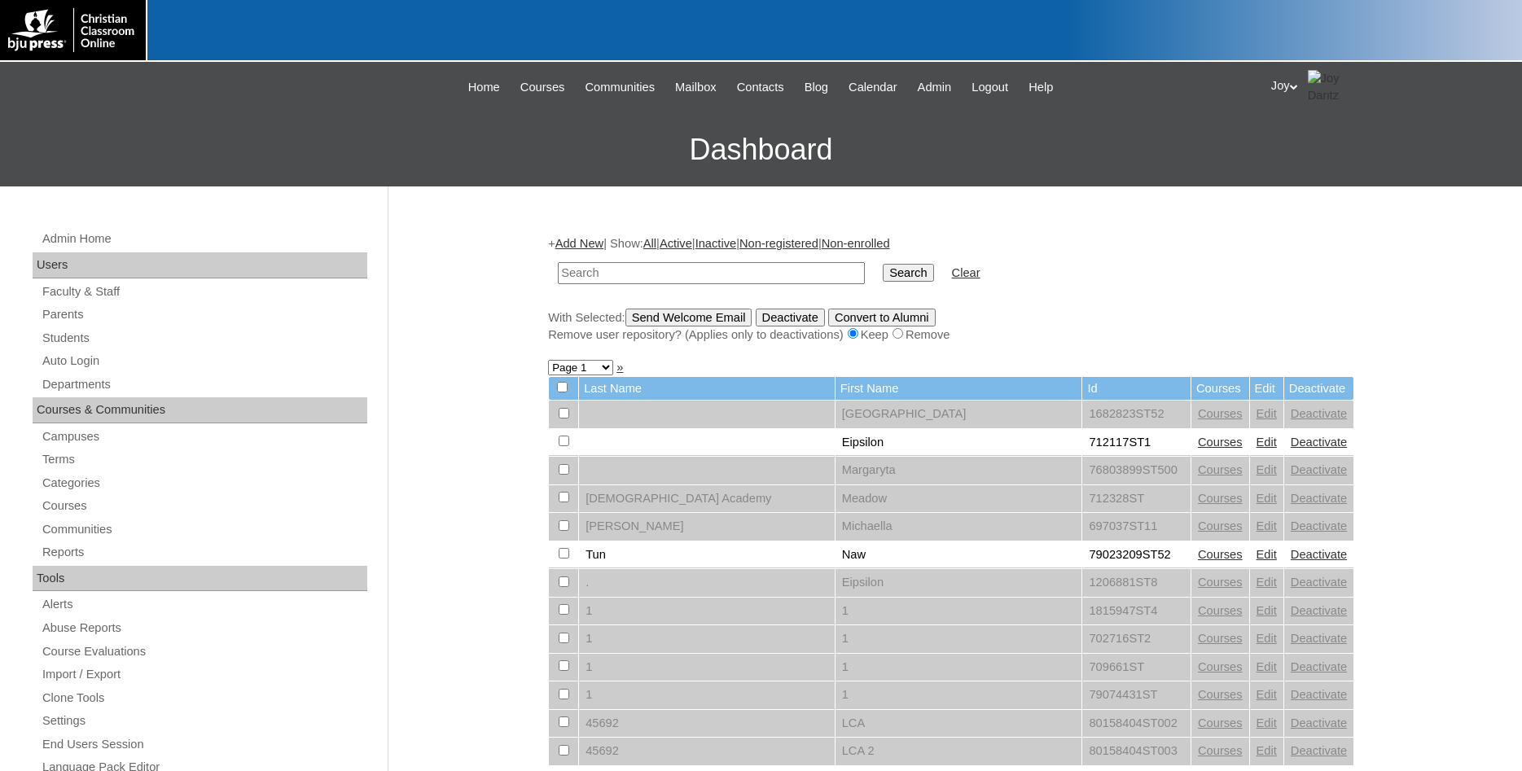
paste input "[GEOGRAPHIC_DATA][DEMOGRAPHIC_DATA]"
drag, startPoint x: 754, startPoint y: 279, endPoint x: -80, endPoint y: 201, distance: 837.7
click at [558, 262] on input "[GEOGRAPHIC_DATA][DEMOGRAPHIC_DATA]" at bounding box center [711, 273] width 307 height 22
type input "712042"
click at [883, 264] on input "Search" at bounding box center [908, 273] width 51 height 18
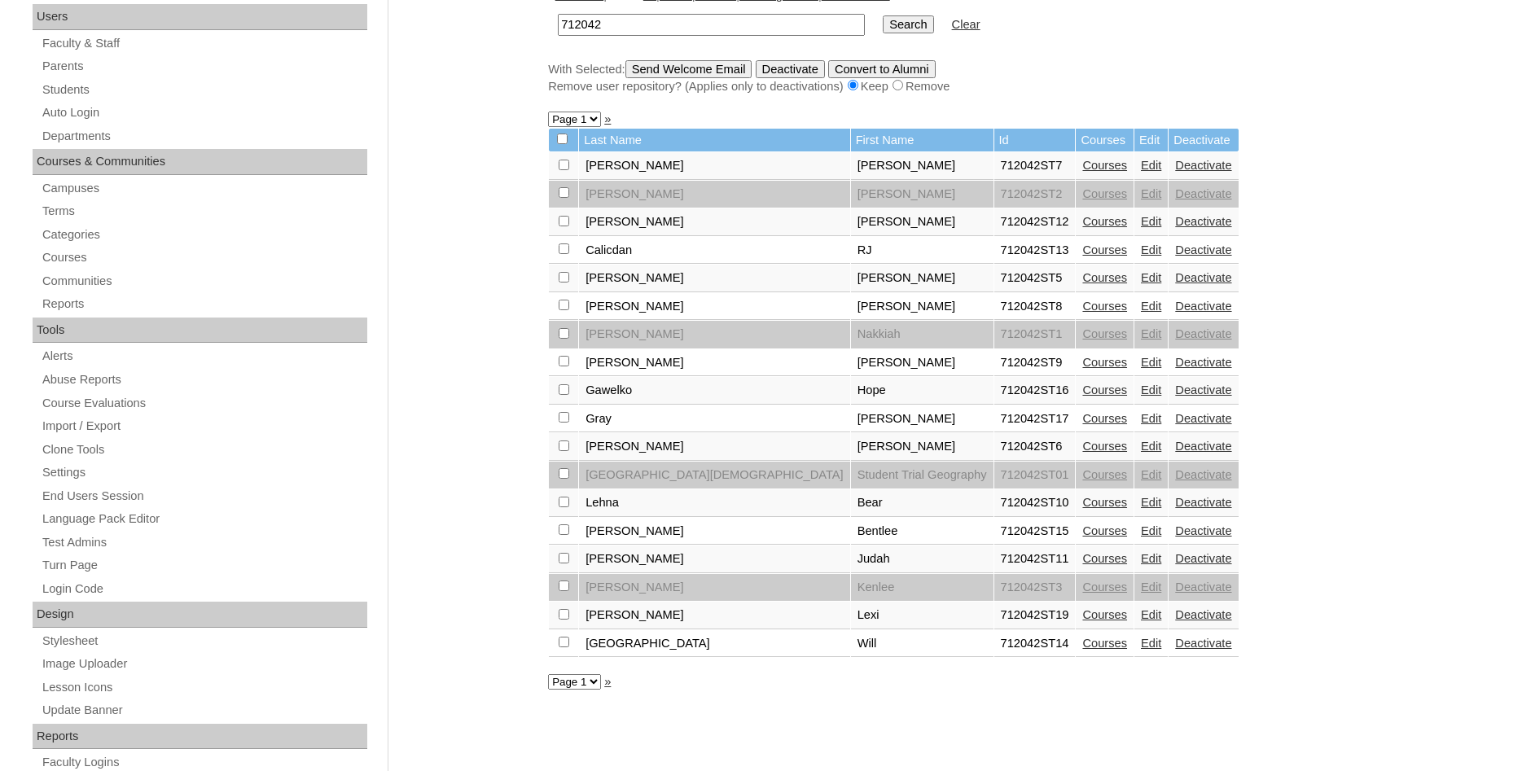
scroll to position [249, 0]
click at [1148, 42] on form "712042 Search Clear" at bounding box center [951, 24] width 806 height 42
